Goal: Task Accomplishment & Management: Manage account settings

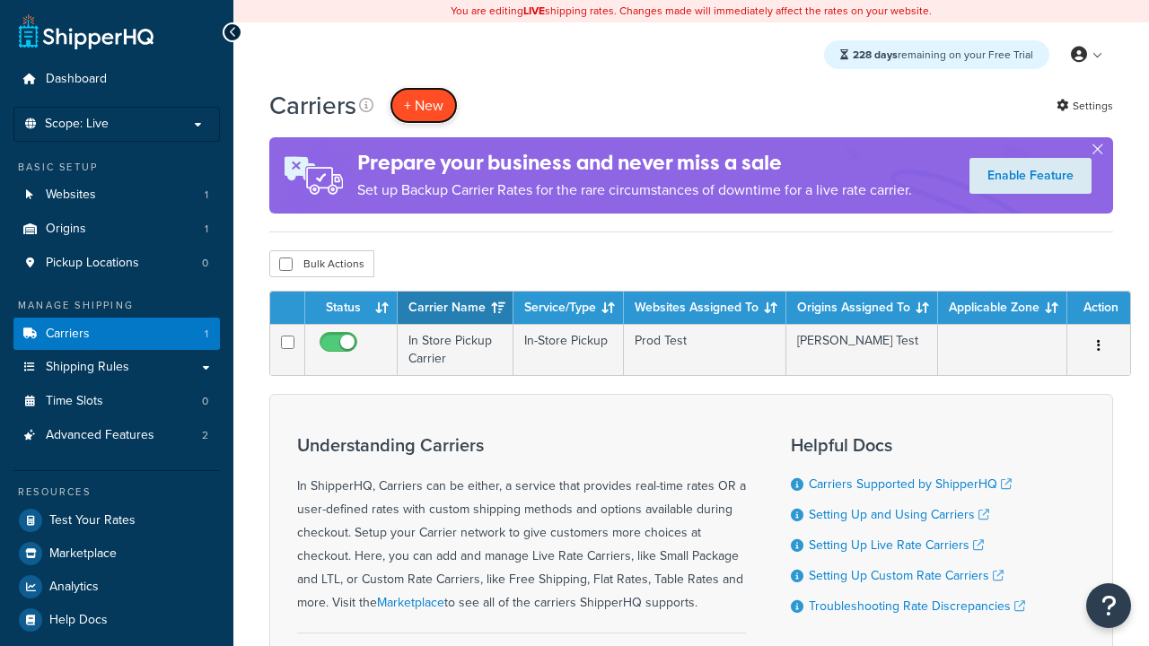
click at [424, 105] on button "+ New" at bounding box center [424, 105] width 68 height 37
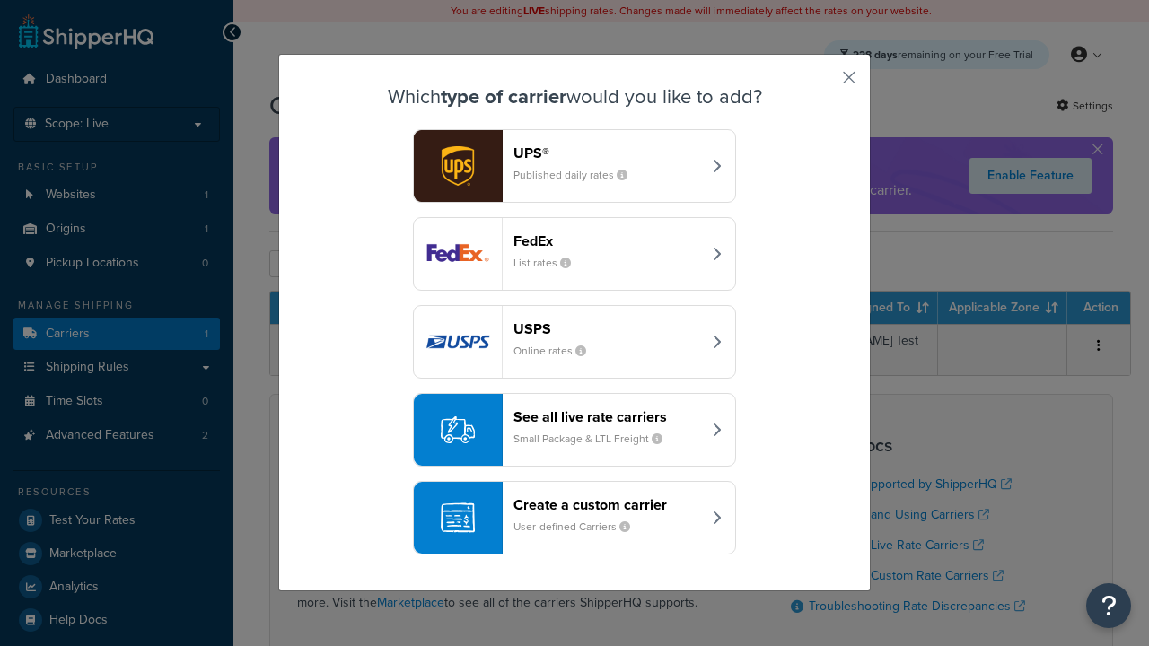
click at [607, 241] on header "FedEx" at bounding box center [608, 241] width 188 height 17
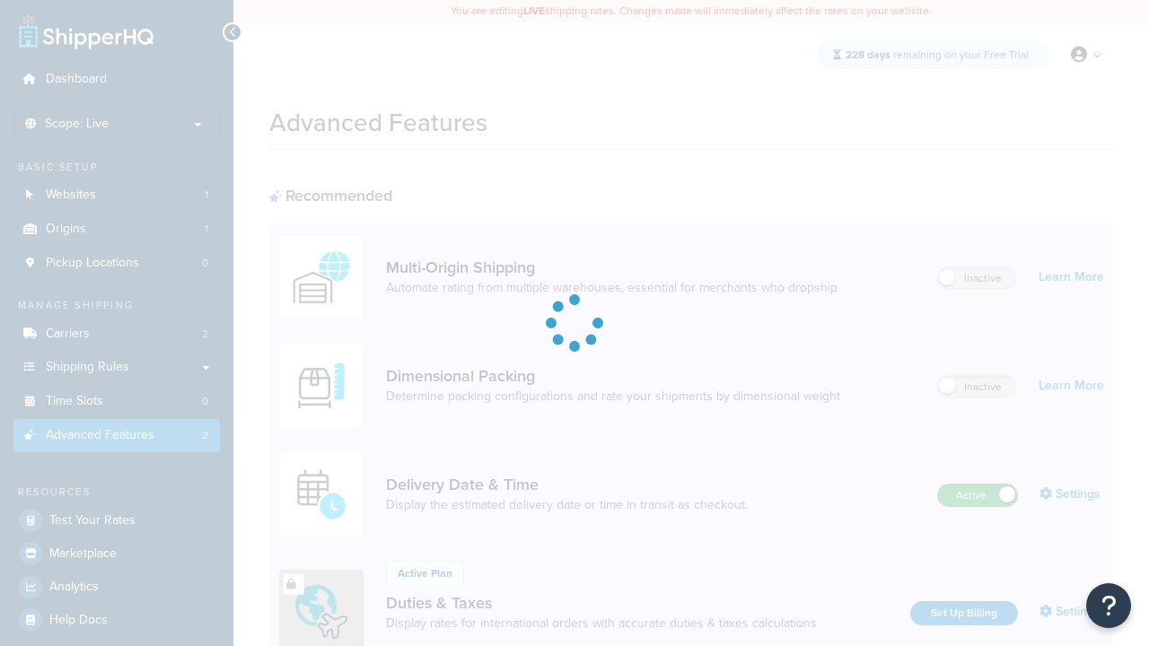
click at [978, 496] on label "Active" at bounding box center [977, 496] width 79 height 22
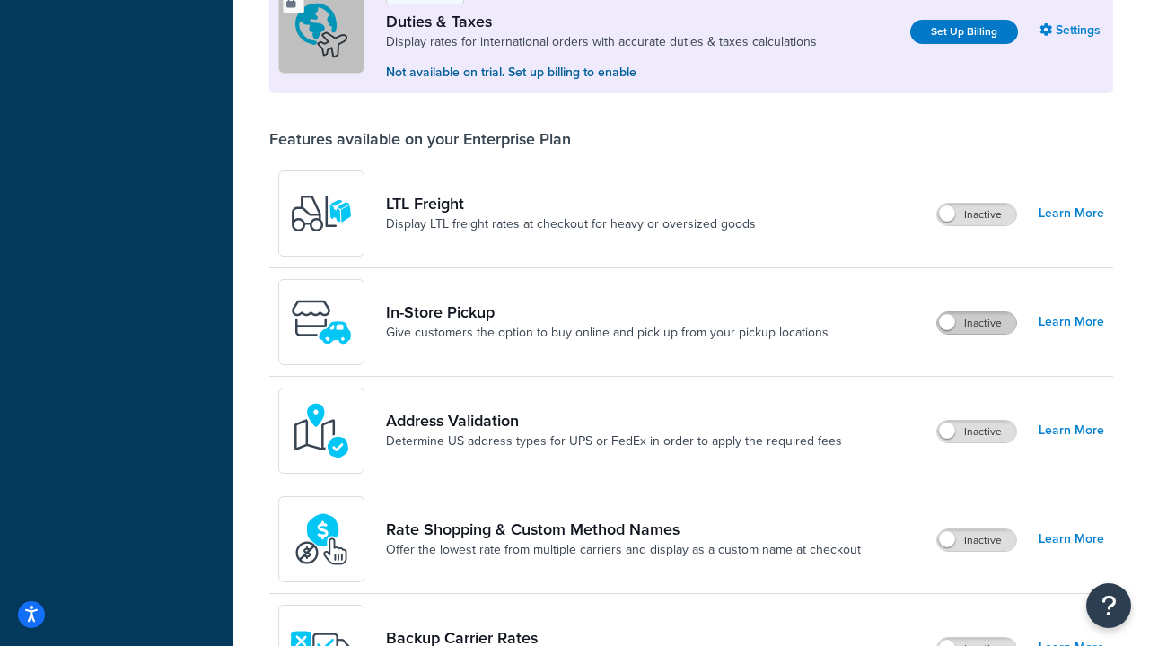
scroll to position [548, 0]
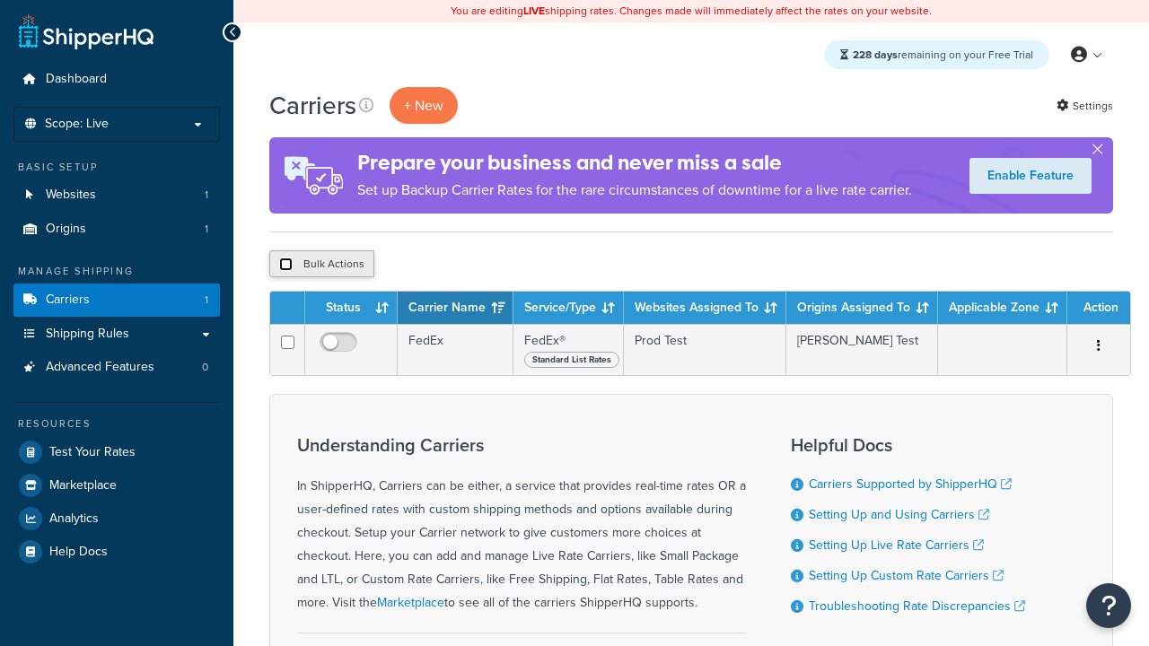
click at [286, 265] on input "checkbox" at bounding box center [285, 264] width 13 height 13
checkbox input "true"
click at [0, 0] on button "Delete" at bounding box center [0, 0] width 0 height 0
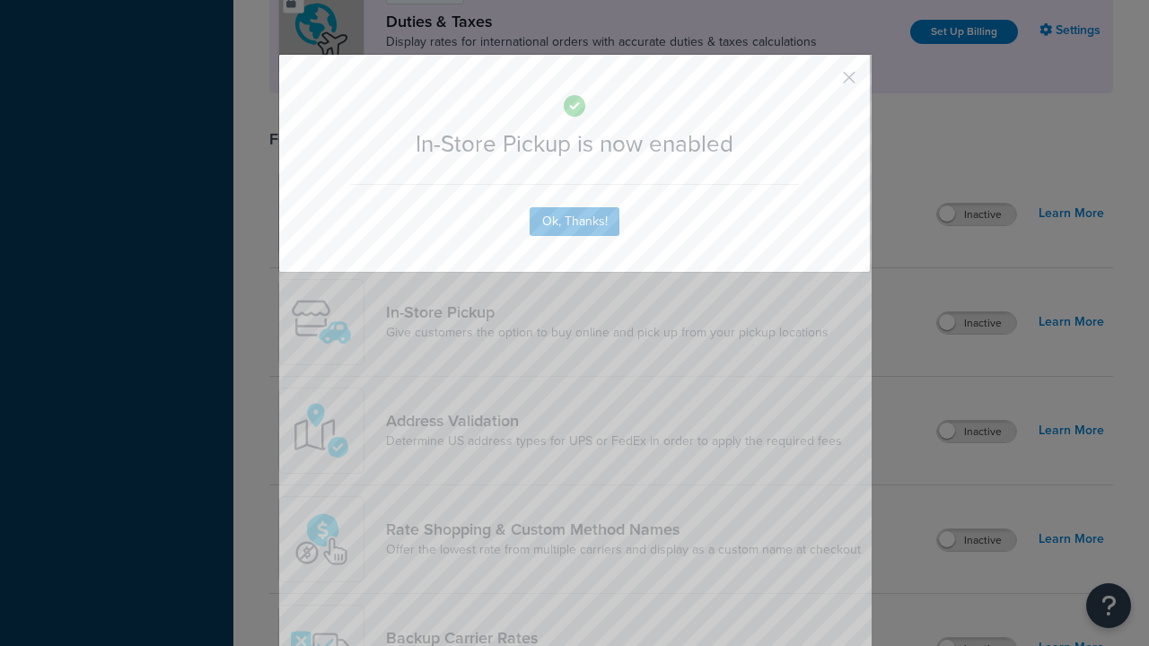
click at [822, 82] on button "button" at bounding box center [823, 84] width 4 height 4
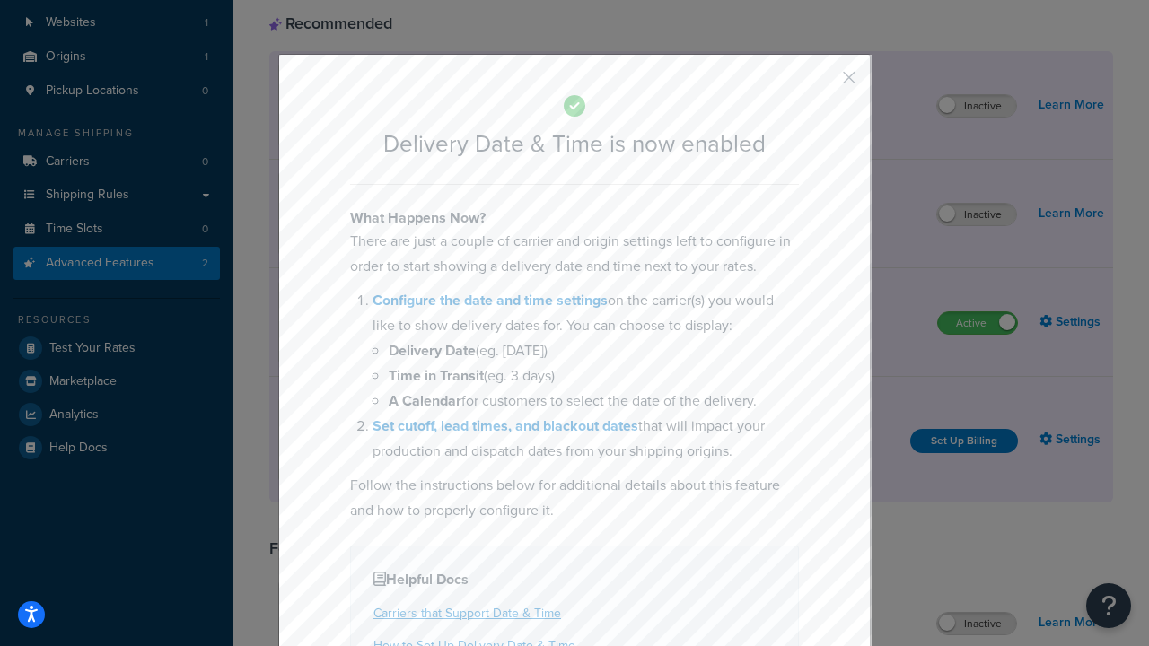
click at [822, 83] on button "button" at bounding box center [823, 84] width 4 height 4
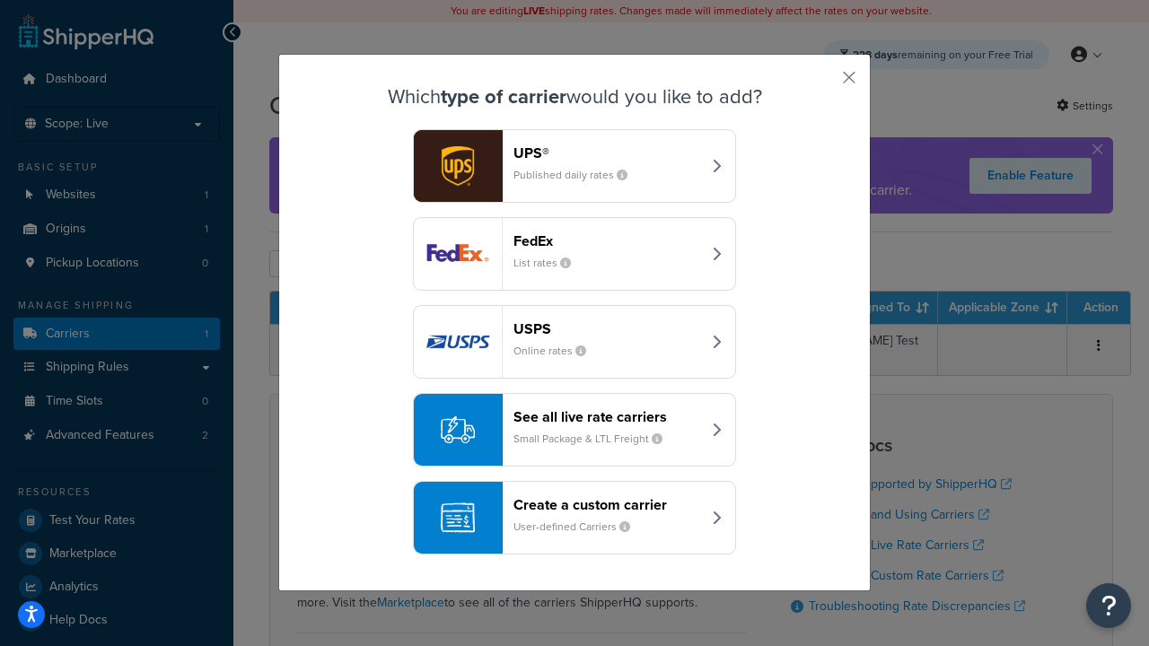
click at [575, 518] on div "Create a custom carrier User-defined Carriers" at bounding box center [608, 517] width 188 height 43
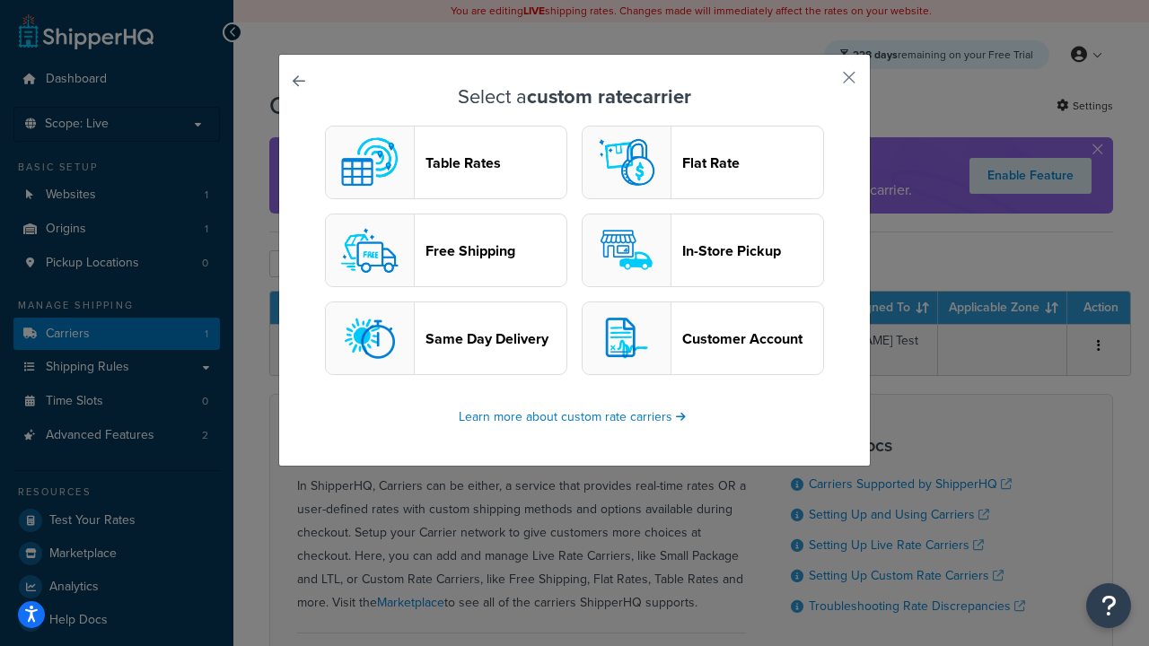
click at [703, 250] on header "In-Store Pickup" at bounding box center [752, 250] width 141 height 17
